Goal: Task Accomplishment & Management: Use online tool/utility

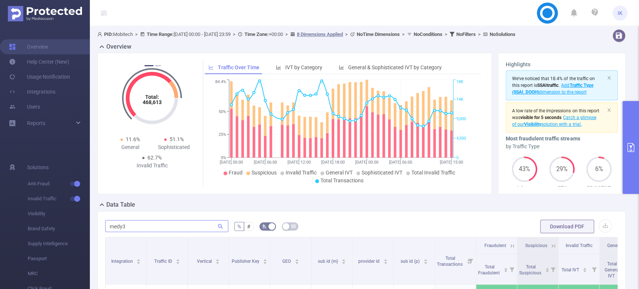
drag, startPoint x: 0, startPoint y: 0, endPoint x: 133, endPoint y: 60, distance: 145.9
click at [134, 220] on input "medy3" at bounding box center [166, 226] width 123 height 12
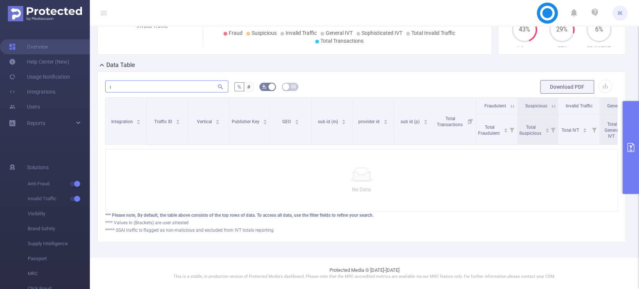
scroll to position [145, 0]
type input "ו"
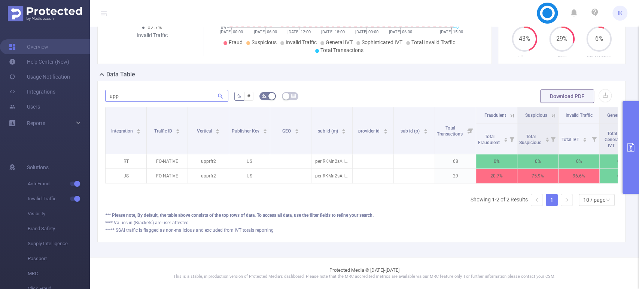
scroll to position [135, 0]
type input "upprfr"
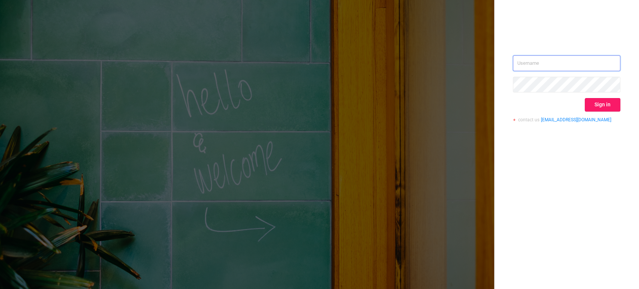
type input "ido@mobitech.io"
click at [604, 107] on button "Sign in" at bounding box center [603, 104] width 36 height 13
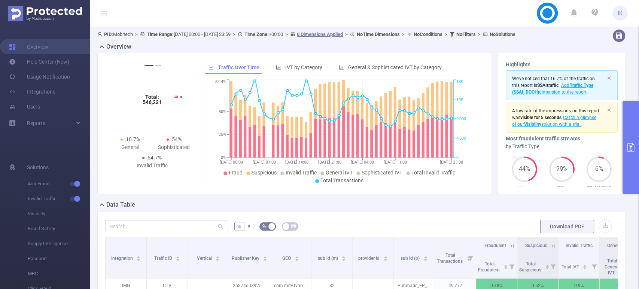
click at [630, 136] on button "primary" at bounding box center [630, 147] width 16 height 93
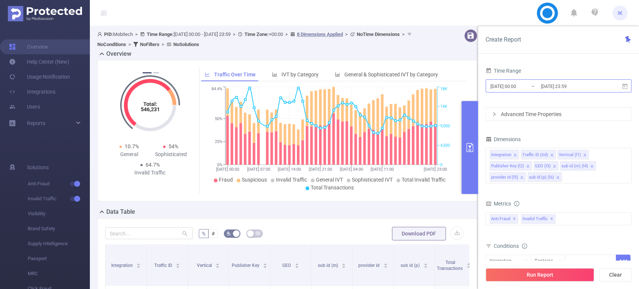
click at [575, 86] on input "[DATE] 23:59" at bounding box center [570, 86] width 61 height 10
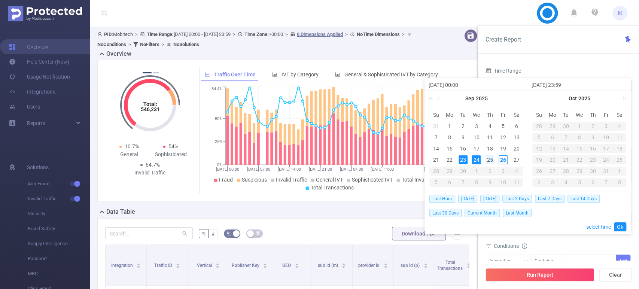
click at [491, 159] on div "25" at bounding box center [489, 159] width 9 height 9
click at [502, 159] on div "26" at bounding box center [503, 159] width 9 height 9
type input "2025-09-25 00:00"
type input "2025-09-26 23:59"
type input "2025-09-25 00:00"
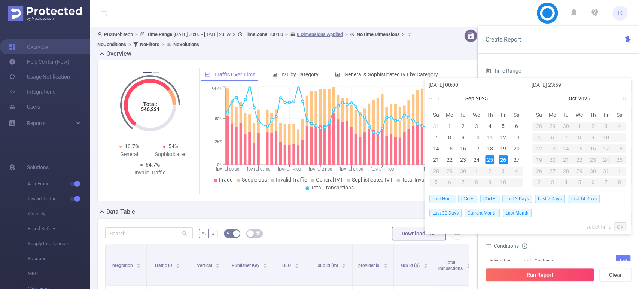
type input "2025-09-26 23:59"
click at [617, 226] on link "Ok" at bounding box center [620, 226] width 12 height 9
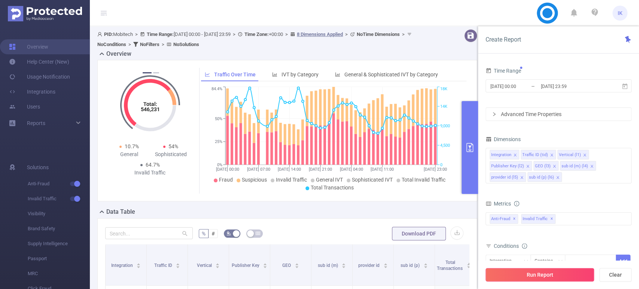
click at [567, 275] on button "Run Report" at bounding box center [539, 274] width 109 height 13
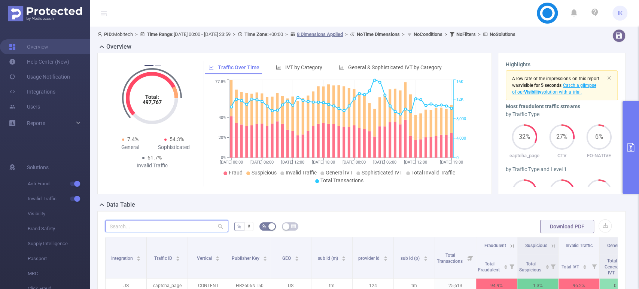
click at [166, 228] on input "text" at bounding box center [166, 226] width 123 height 12
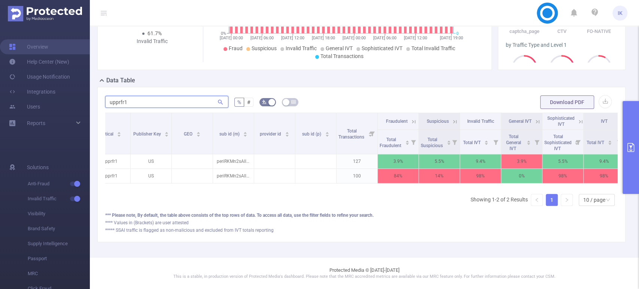
scroll to position [0, 113]
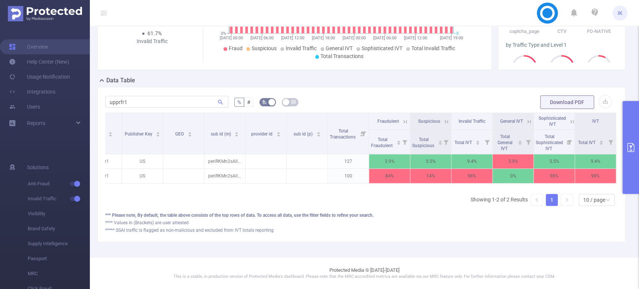
click at [569, 118] on icon at bounding box center [572, 121] width 7 height 7
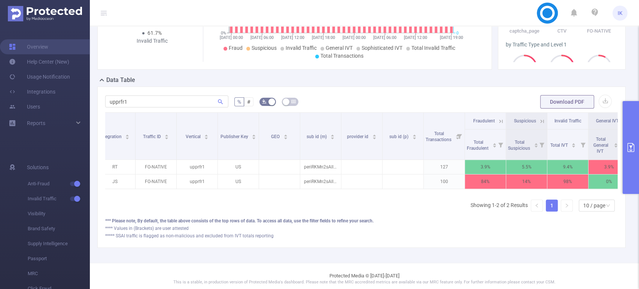
scroll to position [0, 0]
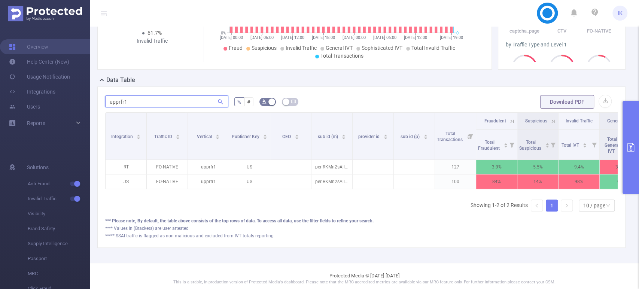
click at [142, 104] on input "upprfr1" at bounding box center [166, 101] width 123 height 12
click at [177, 100] on input "upprfr5" at bounding box center [166, 101] width 123 height 12
click at [176, 100] on input "upprfr5" at bounding box center [166, 101] width 123 height 12
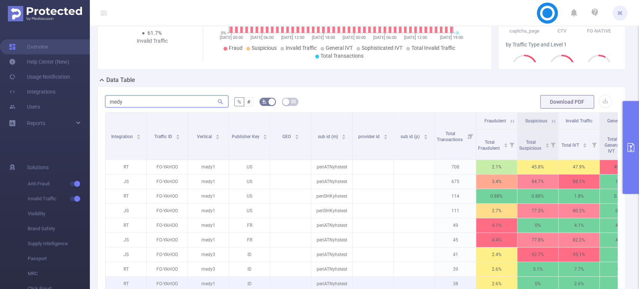
type input "medy"
